Goal: Communication & Community: Share content

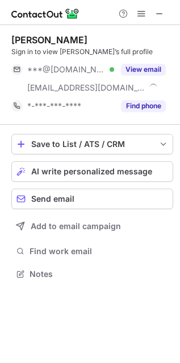
scroll to position [265, 180]
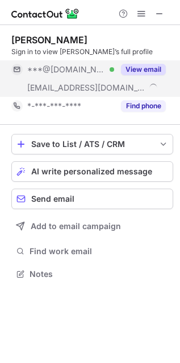
click at [154, 65] on button "View email" at bounding box center [143, 69] width 45 height 11
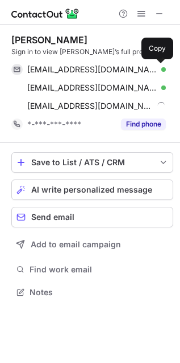
scroll to position [285, 180]
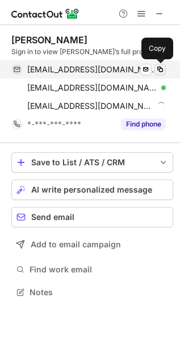
click at [163, 69] on span at bounding box center [160, 69] width 9 height 9
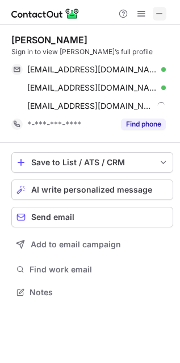
click at [160, 9] on span at bounding box center [159, 13] width 9 height 9
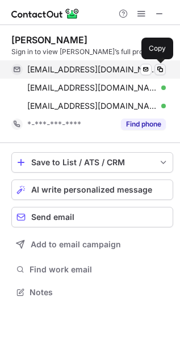
click at [161, 65] on span at bounding box center [160, 69] width 9 height 9
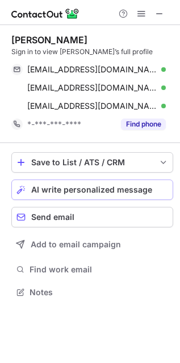
click at [60, 188] on span "AI write personalized message" at bounding box center [91, 189] width 121 height 9
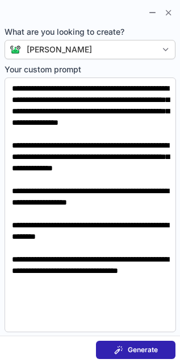
click at [140, 349] on span "Generate" at bounding box center [143, 349] width 30 height 9
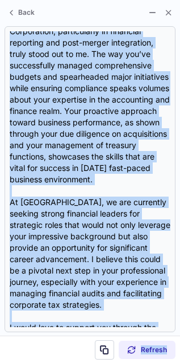
scroll to position [319, 0]
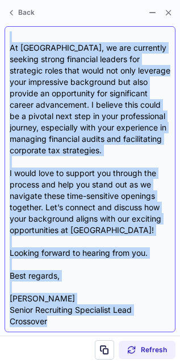
drag, startPoint x: 20, startPoint y: 79, endPoint x: 162, endPoint y: 326, distance: 285.3
click at [162, 326] on div "Subject: Exciting Opportunity at [GEOGRAPHIC_DATA]! Body: Hi [PERSON_NAME], I h…" at bounding box center [90, 178] width 161 height 295
copy div "Loremi, D sita cons adipisc elits doe temp. I utlabore etdo magnaa enim adminim…"
